Goal: Browse casually

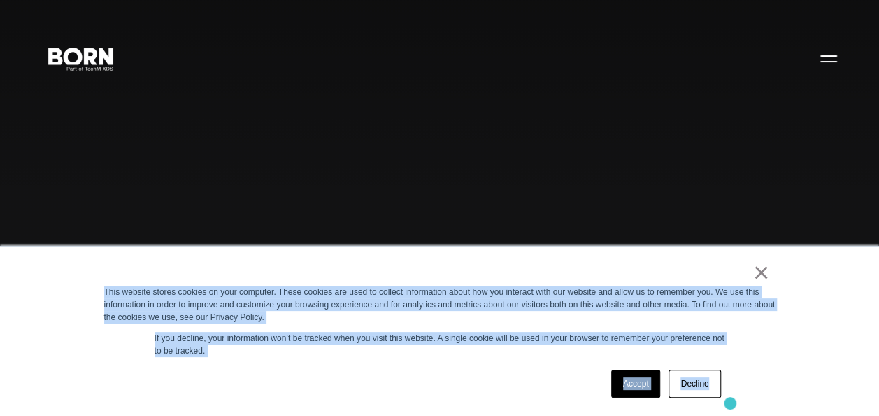
drag, startPoint x: 87, startPoint y: 292, endPoint x: 729, endPoint y: 404, distance: 651.8
click at [729, 404] on div "× This website stores cookies on your computer. These cookies are used to colle…" at bounding box center [439, 331] width 879 height 170
click at [400, 369] on div "Accept Decline" at bounding box center [414, 383] width 621 height 36
drag, startPoint x: 213, startPoint y: 274, endPoint x: 746, endPoint y: 399, distance: 547.5
click at [746, 399] on div "× This website stores cookies on your computer. These cookies are used to colle…" at bounding box center [439, 331] width 879 height 170
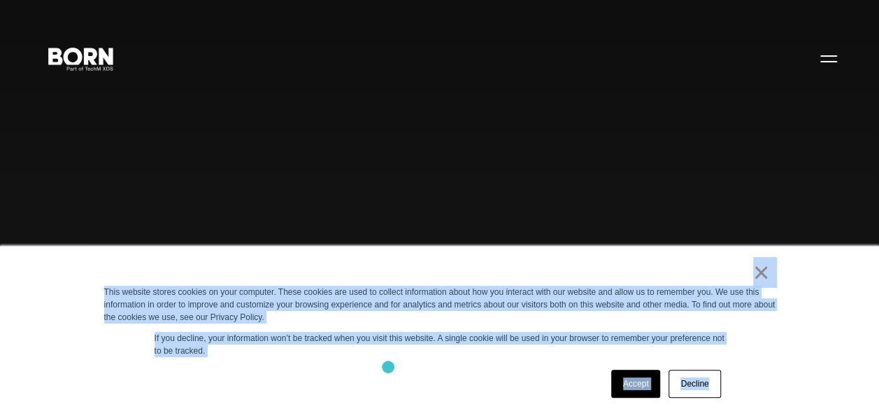
click at [385, 364] on div "× This website stores cookies on your computer. These cookies are used to colle…" at bounding box center [440, 330] width 700 height 169
drag, startPoint x: 178, startPoint y: 272, endPoint x: 750, endPoint y: 419, distance: 590.8
click at [446, 369] on div "Accept Decline" at bounding box center [414, 383] width 621 height 36
drag, startPoint x: 257, startPoint y: 281, endPoint x: 730, endPoint y: 369, distance: 481.0
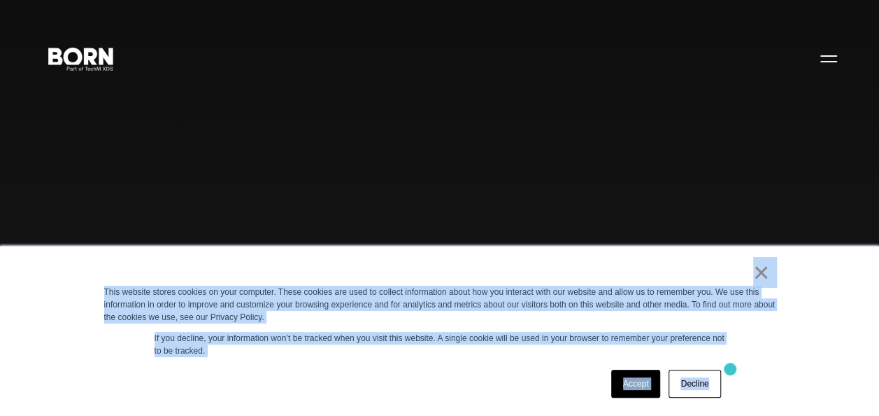
click at [730, 369] on div "× This website stores cookies on your computer. These cookies are used to colle…" at bounding box center [440, 330] width 700 height 169
click at [409, 368] on div "Accept Decline" at bounding box center [414, 383] width 621 height 36
drag, startPoint x: 304, startPoint y: 259, endPoint x: 811, endPoint y: 371, distance: 520.0
click at [811, 371] on div "× This website stores cookies on your computer. These cookies are used to colle…" at bounding box center [439, 331] width 879 height 170
click at [402, 369] on div "Accept Decline" at bounding box center [414, 383] width 621 height 36
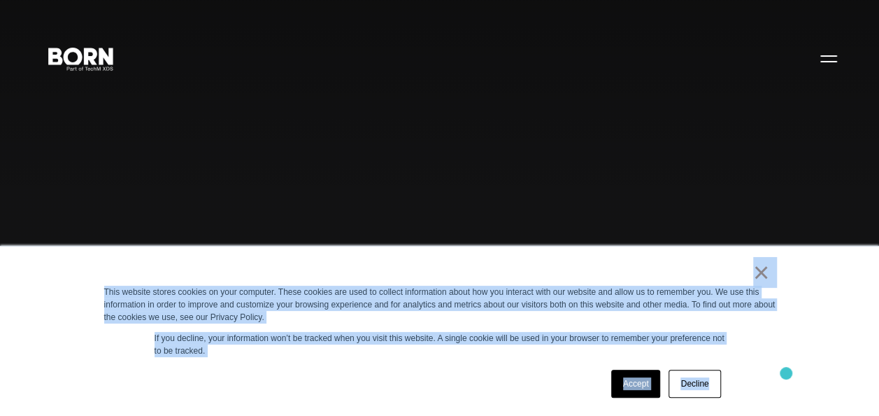
drag, startPoint x: 157, startPoint y: 272, endPoint x: 786, endPoint y: 373, distance: 637.6
click at [786, 373] on div "× This website stores cookies on your computer. These cookies are used to colle…" at bounding box center [440, 330] width 700 height 169
click at [377, 392] on div "Accept Decline" at bounding box center [414, 383] width 621 height 36
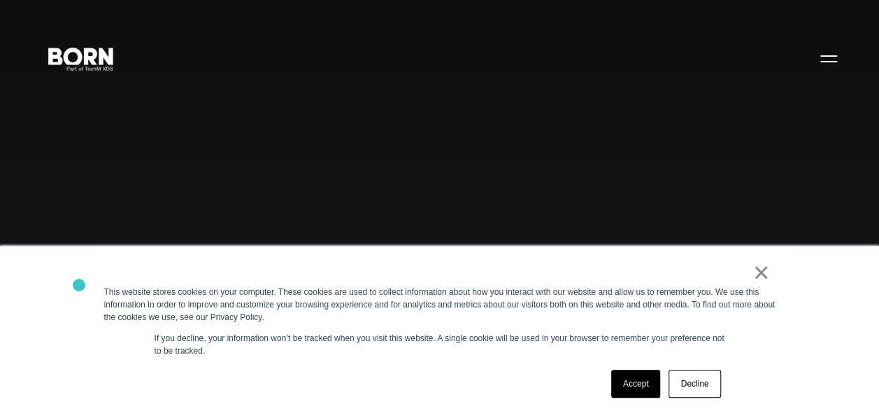
click at [79, 285] on div "× This website stores cookies on your computer. These cookies are used to colle…" at bounding box center [439, 331] width 879 height 170
click at [125, 230] on div "Combining creative, content, and commerce to drive change. Imagine, build, and …" at bounding box center [439, 208] width 879 height 416
click at [130, 204] on div "Combining creative, content, and commerce to drive change. Imagine, build, and …" at bounding box center [439, 208] width 879 height 416
click at [250, 212] on div "Combining creative, content, and commerce to drive change. Imagine, build, and …" at bounding box center [439, 208] width 879 height 416
click at [60, 249] on div "× This website stores cookies on your computer. These cookies are used to colle…" at bounding box center [439, 331] width 879 height 170
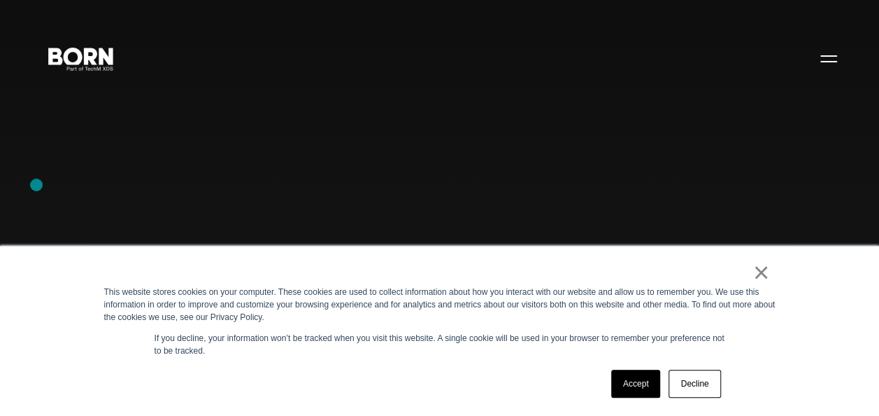
click at [36, 185] on div "Combining creative, content, and commerce to drive change. Imagine, build, and …" at bounding box center [439, 208] width 879 height 416
